Goal: Task Accomplishment & Management: Use online tool/utility

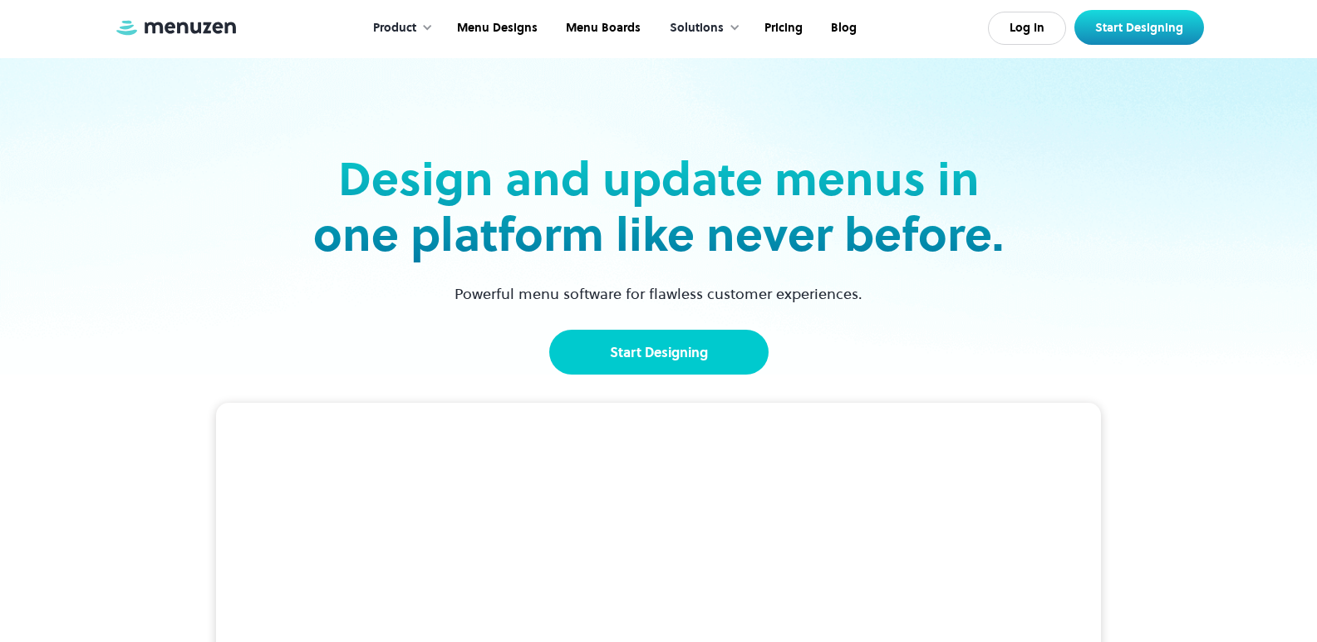
click at [631, 335] on link "Start Designing" at bounding box center [658, 352] width 219 height 45
